Goal: Transaction & Acquisition: Purchase product/service

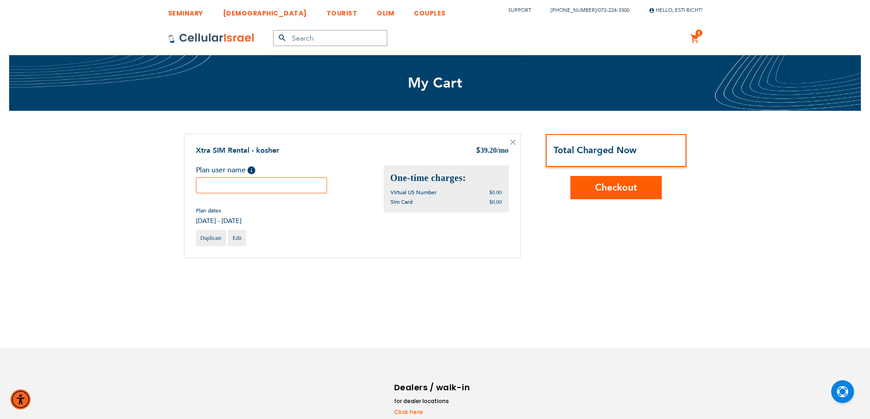
click at [232, 190] on input "text" at bounding box center [261, 186] width 131 height 16
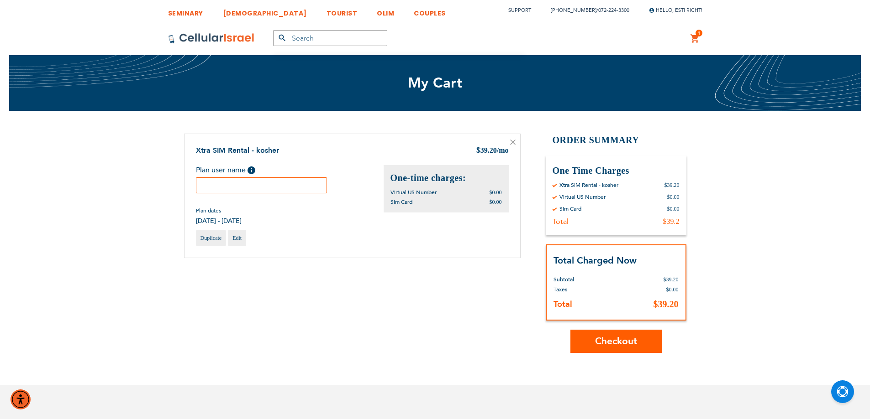
paste input "[PERSON_NAME]"
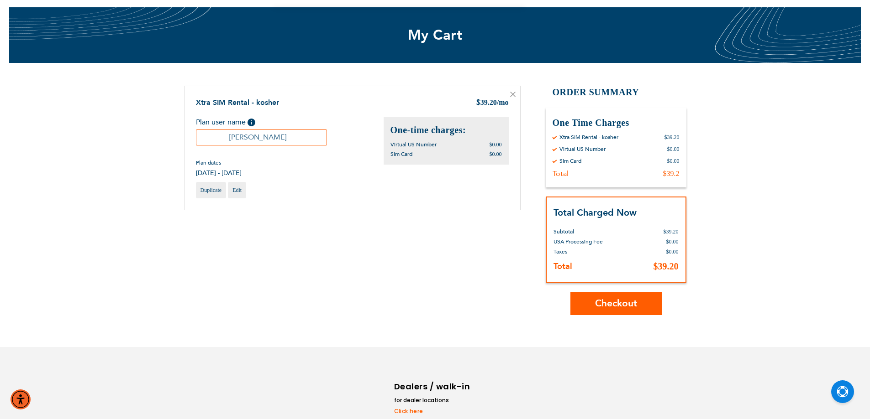
scroll to position [91, 0]
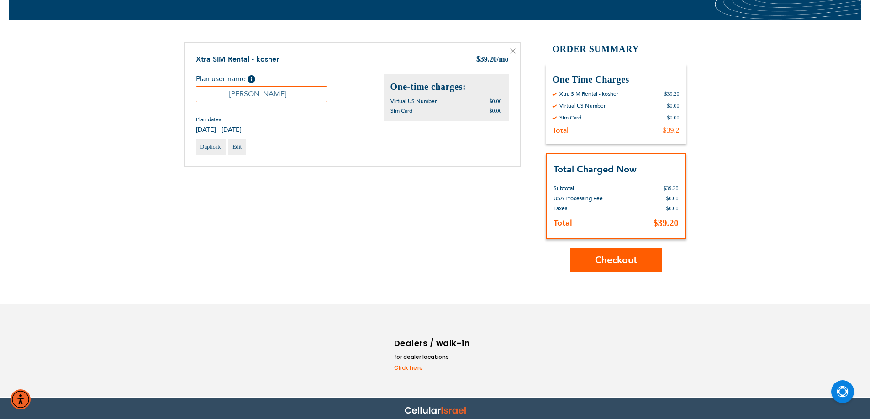
type input "Eli"
click at [613, 256] on span "Checkout" at bounding box center [616, 260] width 42 height 13
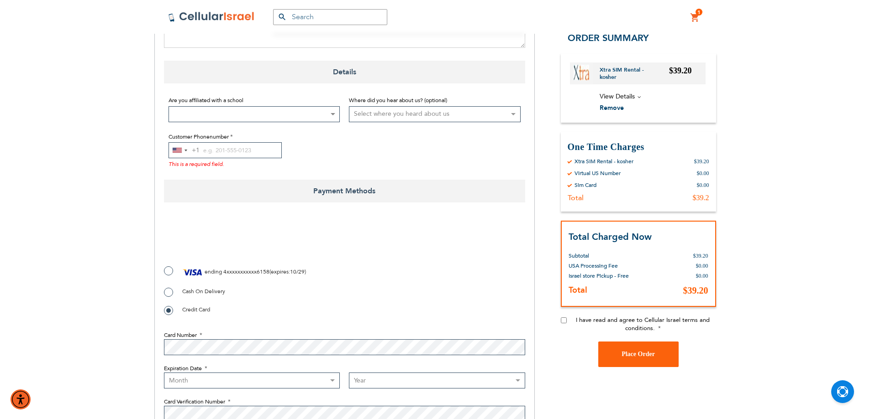
scroll to position [566, 0]
checkbox input "true"
click at [171, 266] on label "ending 4xxxxxxxxxxx6158 ( expires : 10/29 )" at bounding box center [235, 273] width 142 height 14
radio input "true"
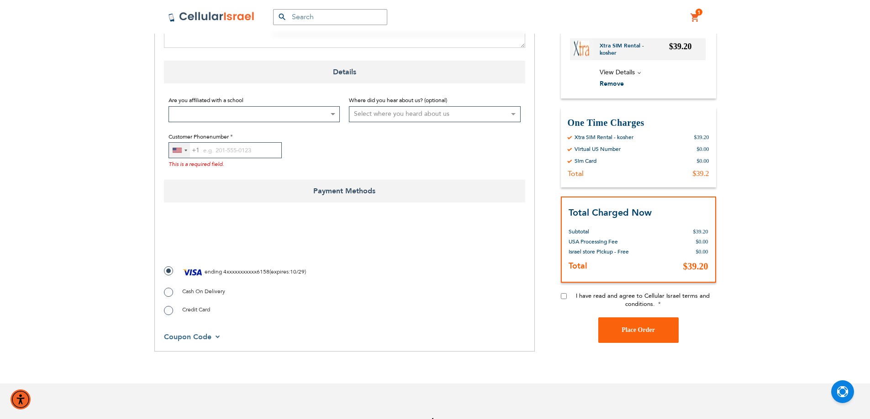
click at [176, 148] on div "[GEOGRAPHIC_DATA] +1" at bounding box center [177, 150] width 9 height 5
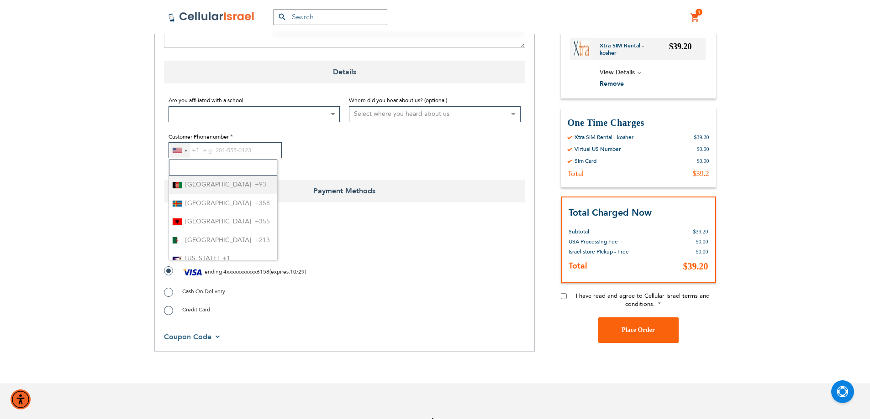
click at [191, 161] on input "Search" at bounding box center [223, 168] width 108 height 16
type input "972"
click at [196, 179] on span "Israel" at bounding box center [192, 184] width 15 height 11
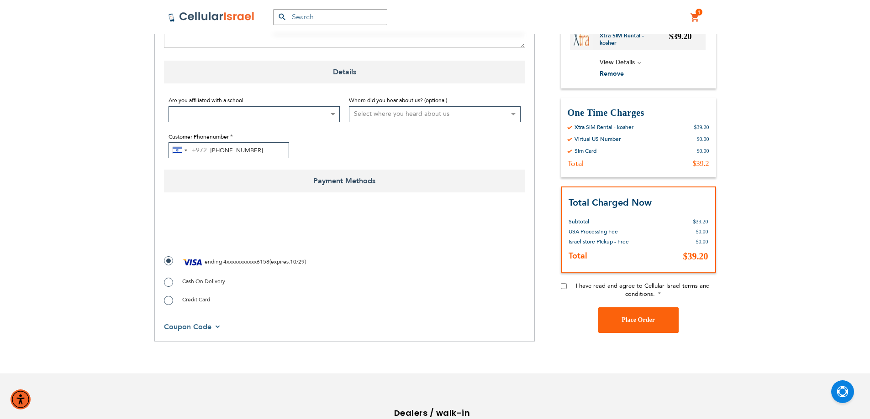
type input "[PHONE_NUMBER]"
click at [565, 283] on input "I have read and agree to Cellular Israel terms and conditions." at bounding box center [563, 286] width 6 height 6
checkbox input "true"
checkbox input "false"
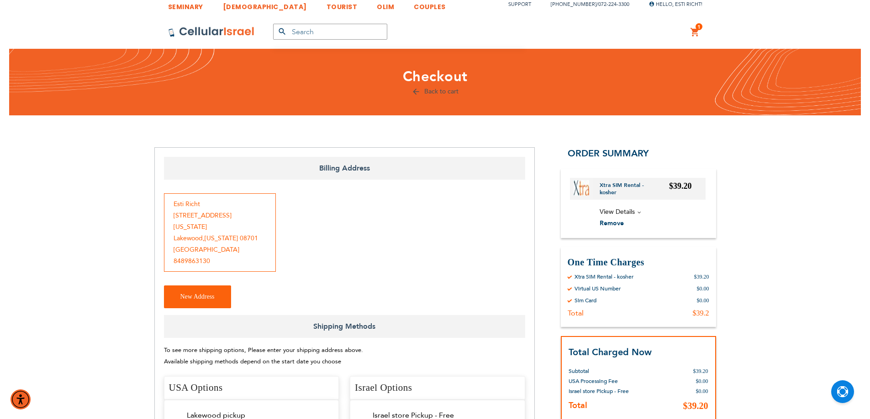
scroll to position [0, 0]
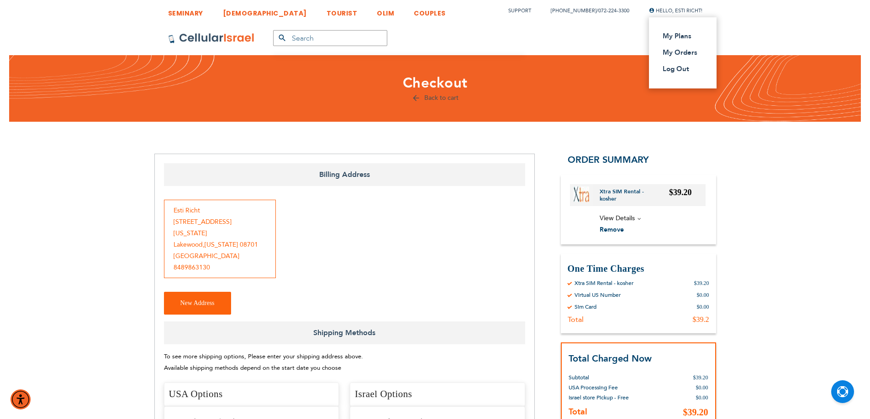
click at [657, 8] on span "Hello, Esti Richt!" at bounding box center [675, 10] width 53 height 7
click at [671, 68] on link "Log Out" at bounding box center [679, 68] width 35 height 9
